Goal: Navigation & Orientation: Find specific page/section

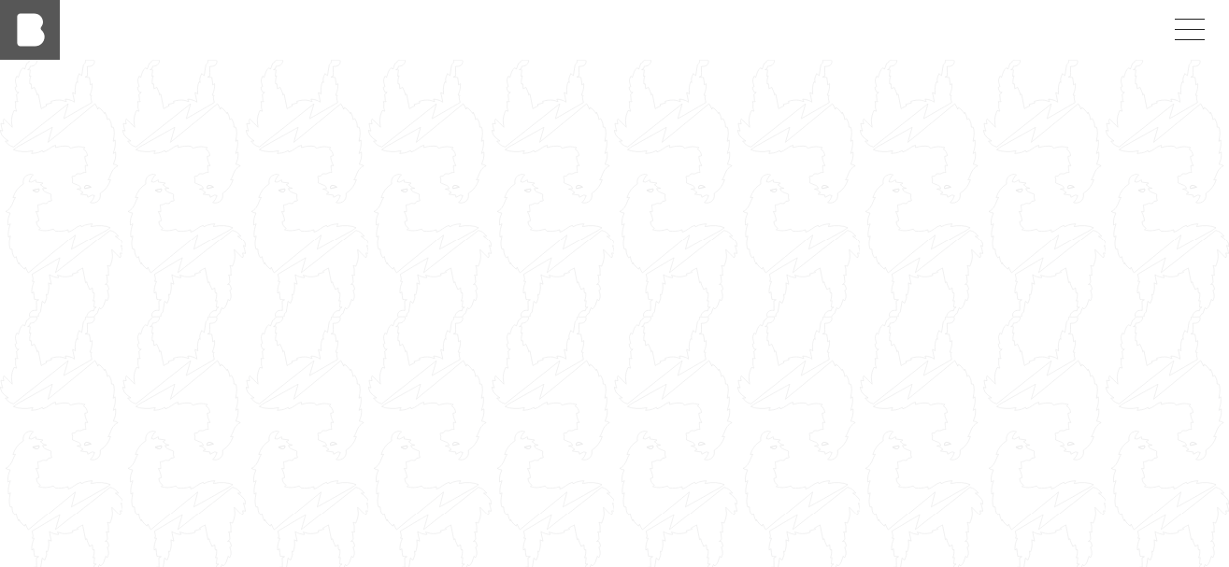
click at [8, 29] on img at bounding box center [30, 30] width 60 height 60
click at [1194, 32] on span at bounding box center [1186, 30] width 43 height 34
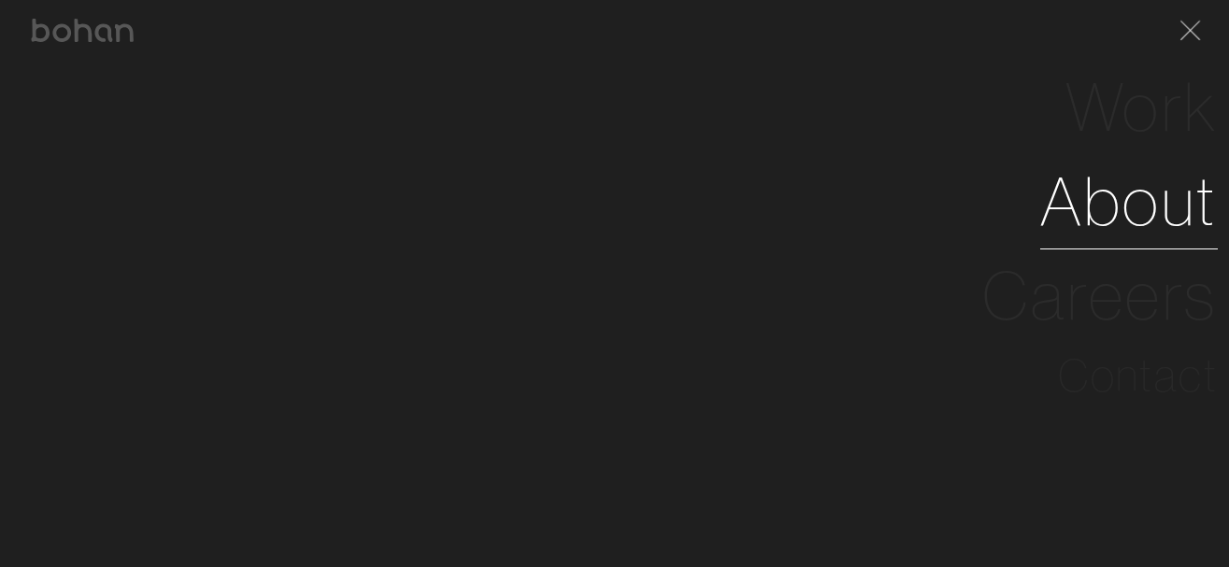
click at [1118, 196] on link "About" at bounding box center [1129, 201] width 178 height 94
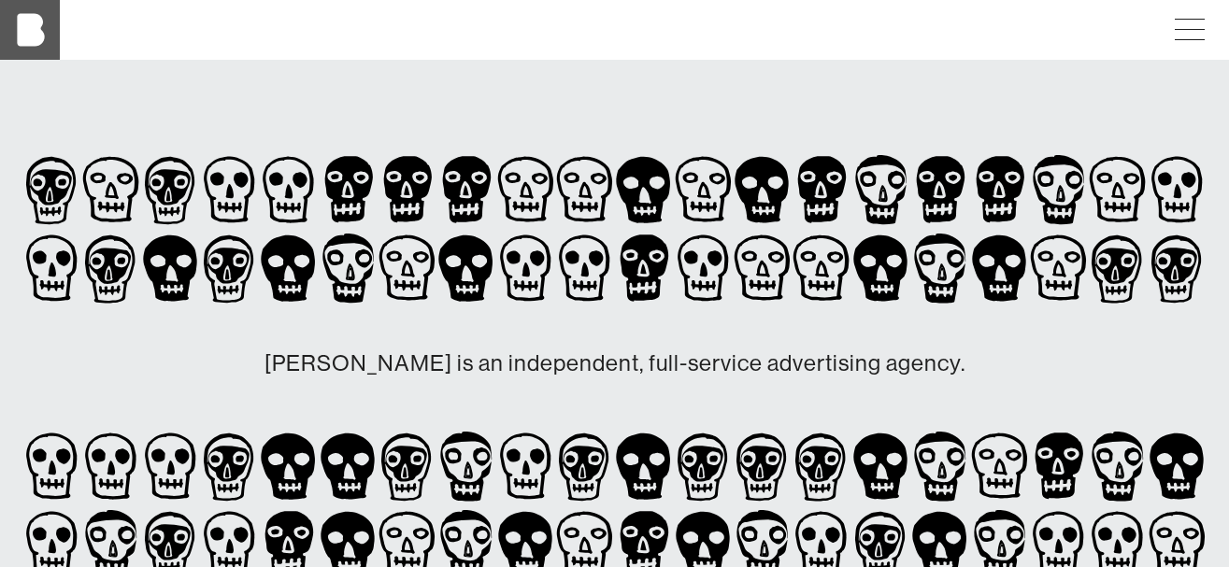
click at [46, 35] on img at bounding box center [30, 30] width 60 height 60
